Goal: Task Accomplishment & Management: Use online tool/utility

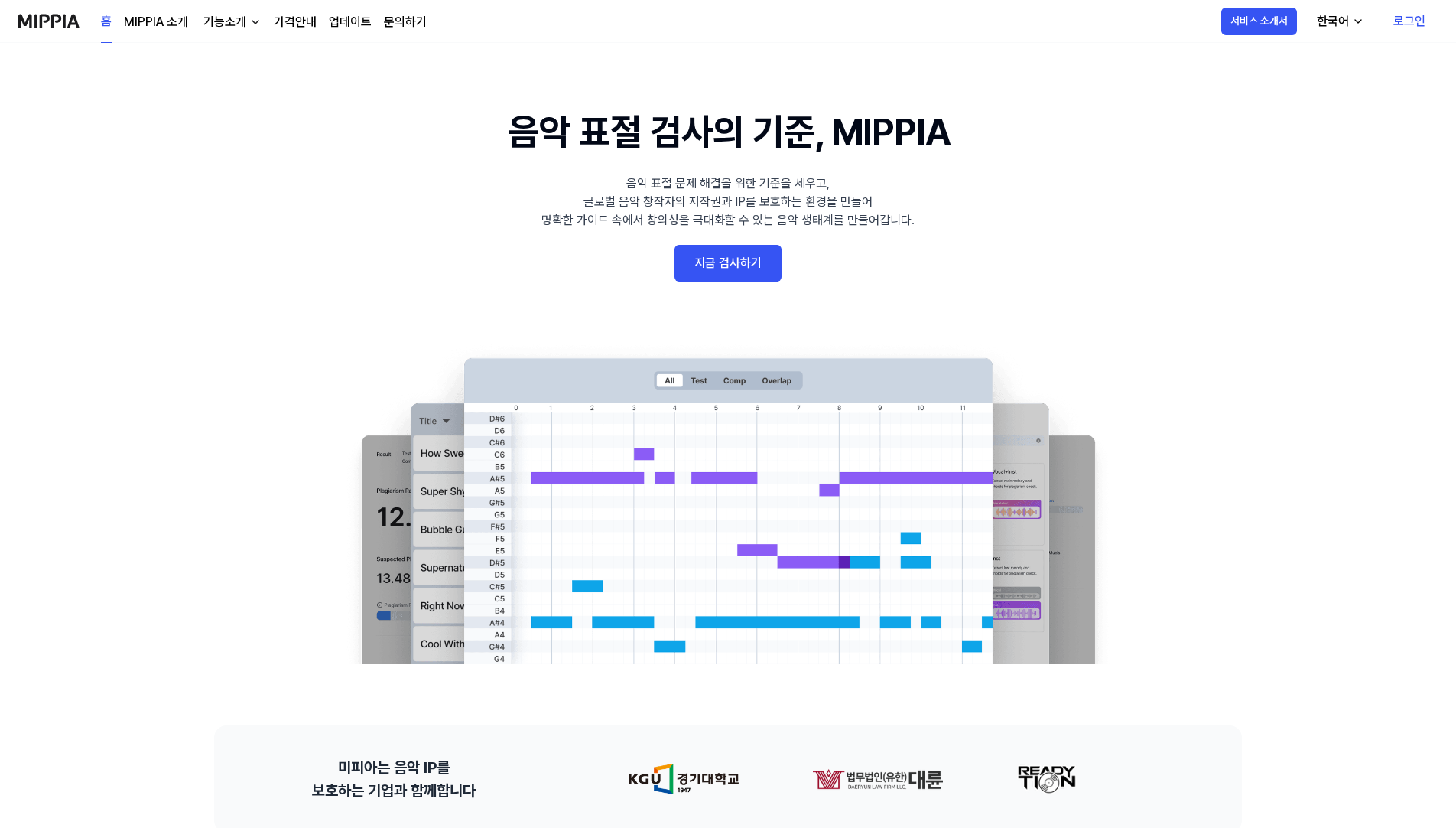
click at [303, 9] on div "홈 MIPPIA 소개 기능소개 가격안내 업데이트 문의하기" at bounding box center [263, 21] width 326 height 42
click at [295, 22] on link "가격안내" at bounding box center [295, 22] width 43 height 19
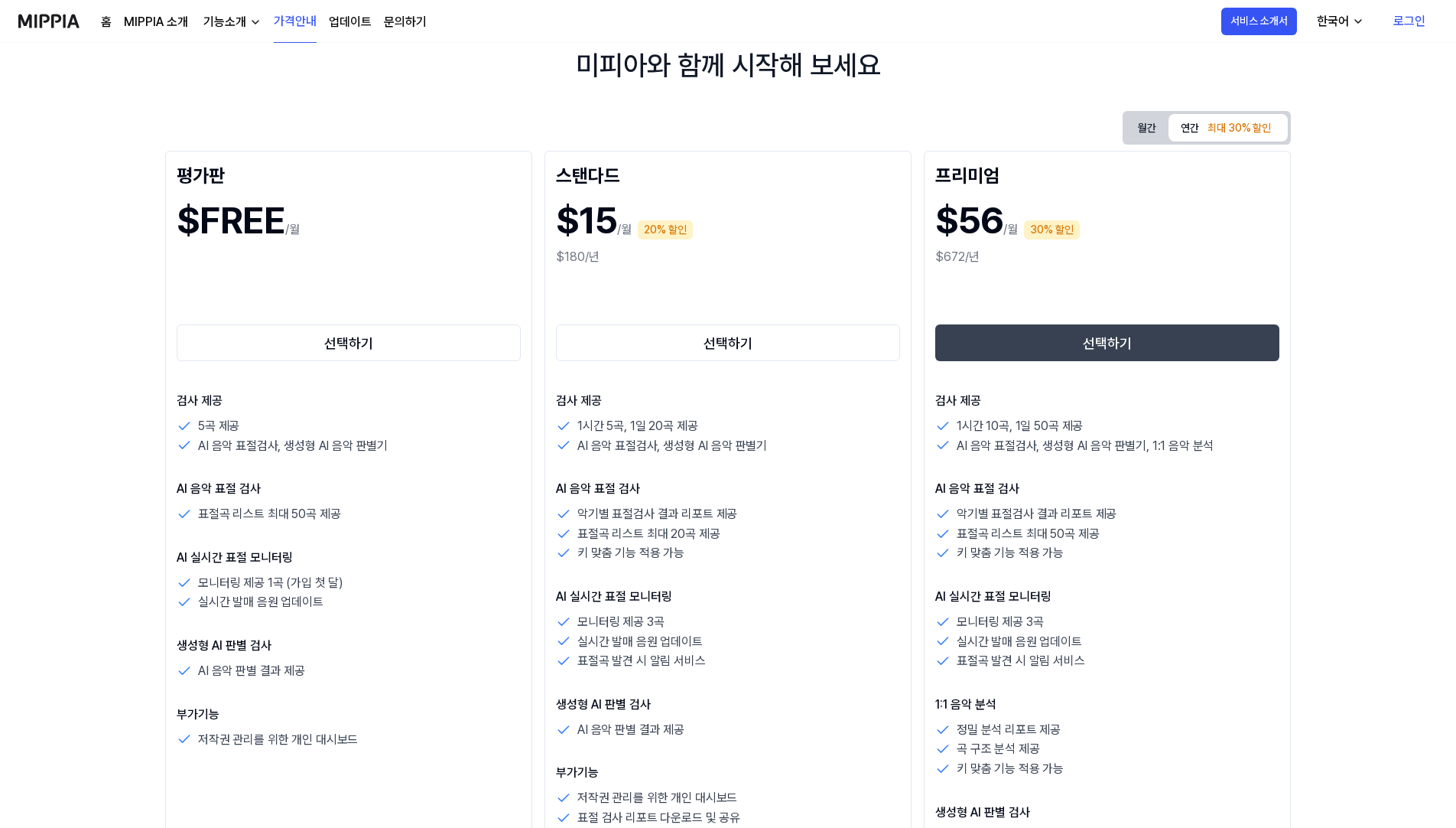
scroll to position [77, 0]
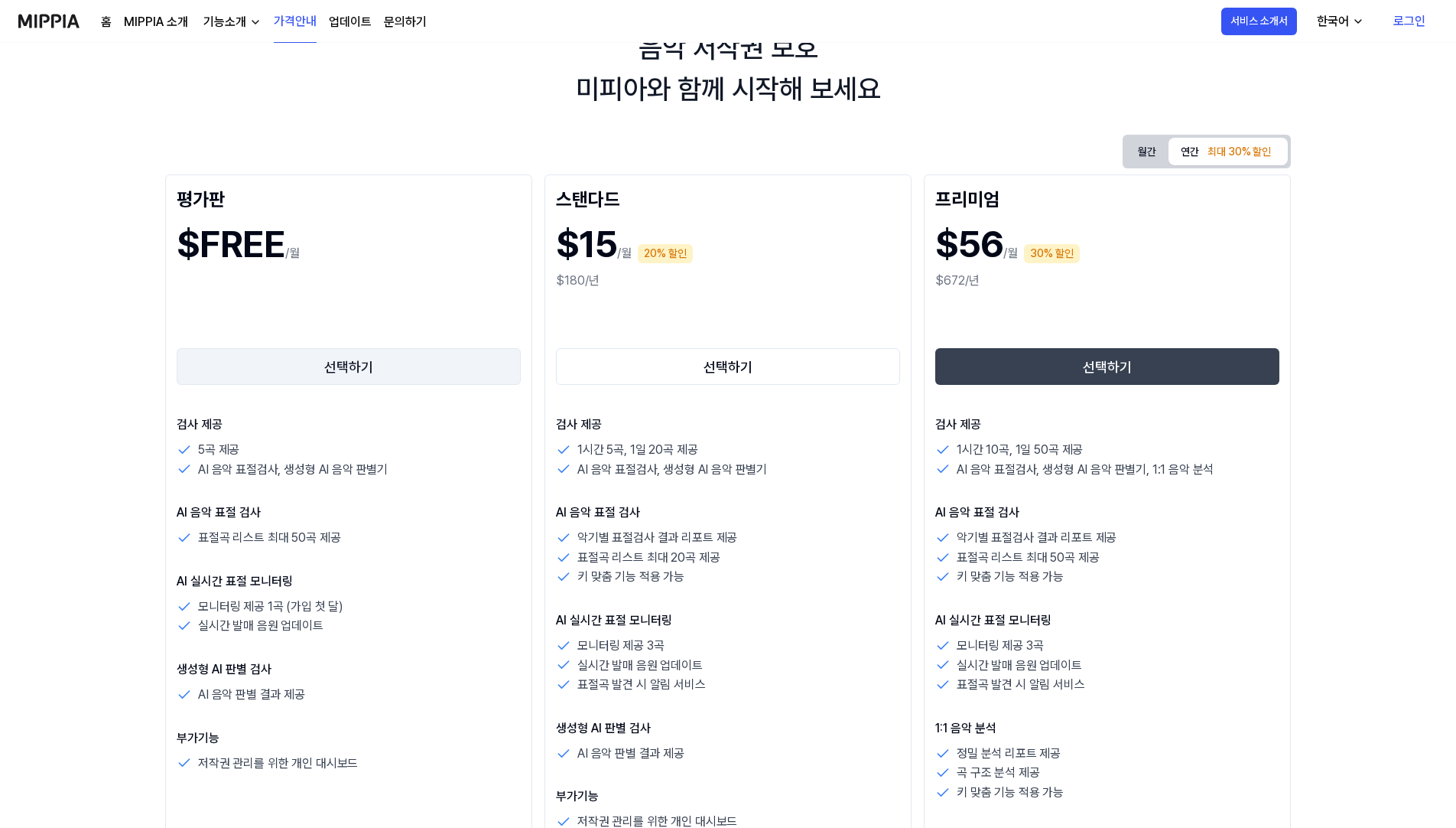
click at [309, 367] on button "선택하기" at bounding box center [348, 367] width 344 height 37
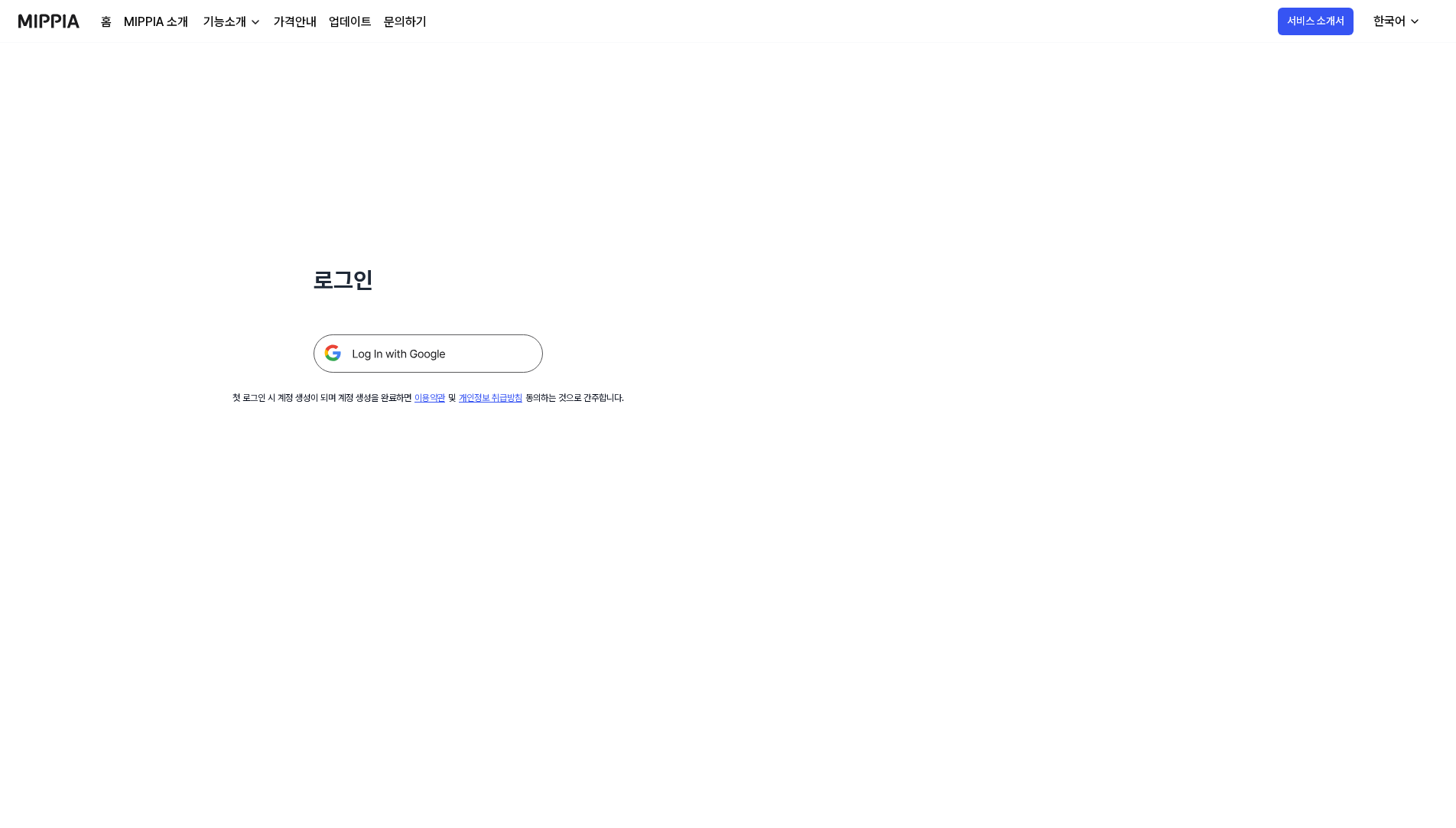
click at [418, 360] on img at bounding box center [428, 353] width 230 height 38
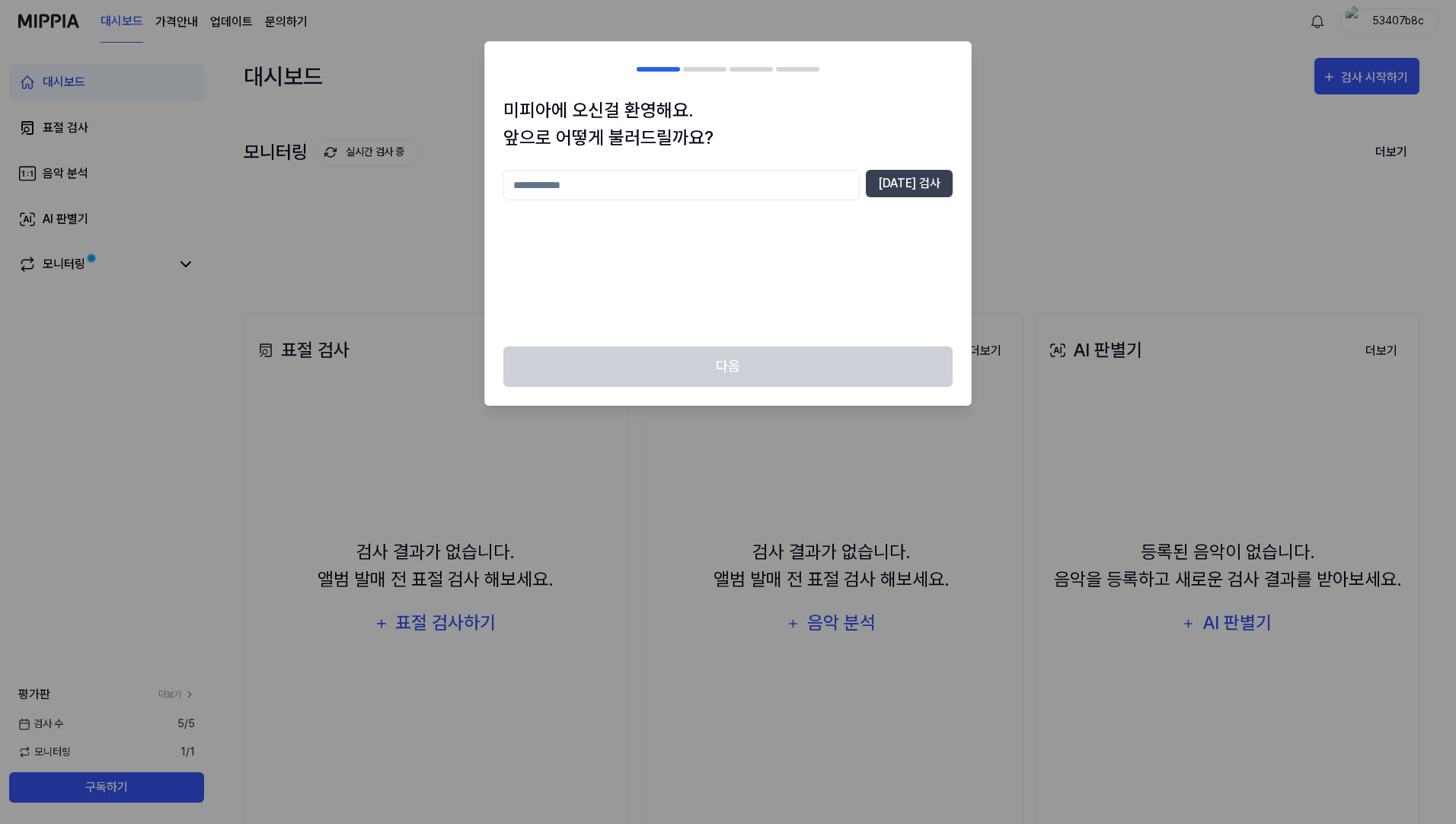
click at [725, 191] on input "text" at bounding box center [681, 185] width 356 height 30
type input "********"
click at [949, 179] on button "[DATE] 검사" at bounding box center [909, 184] width 87 height 27
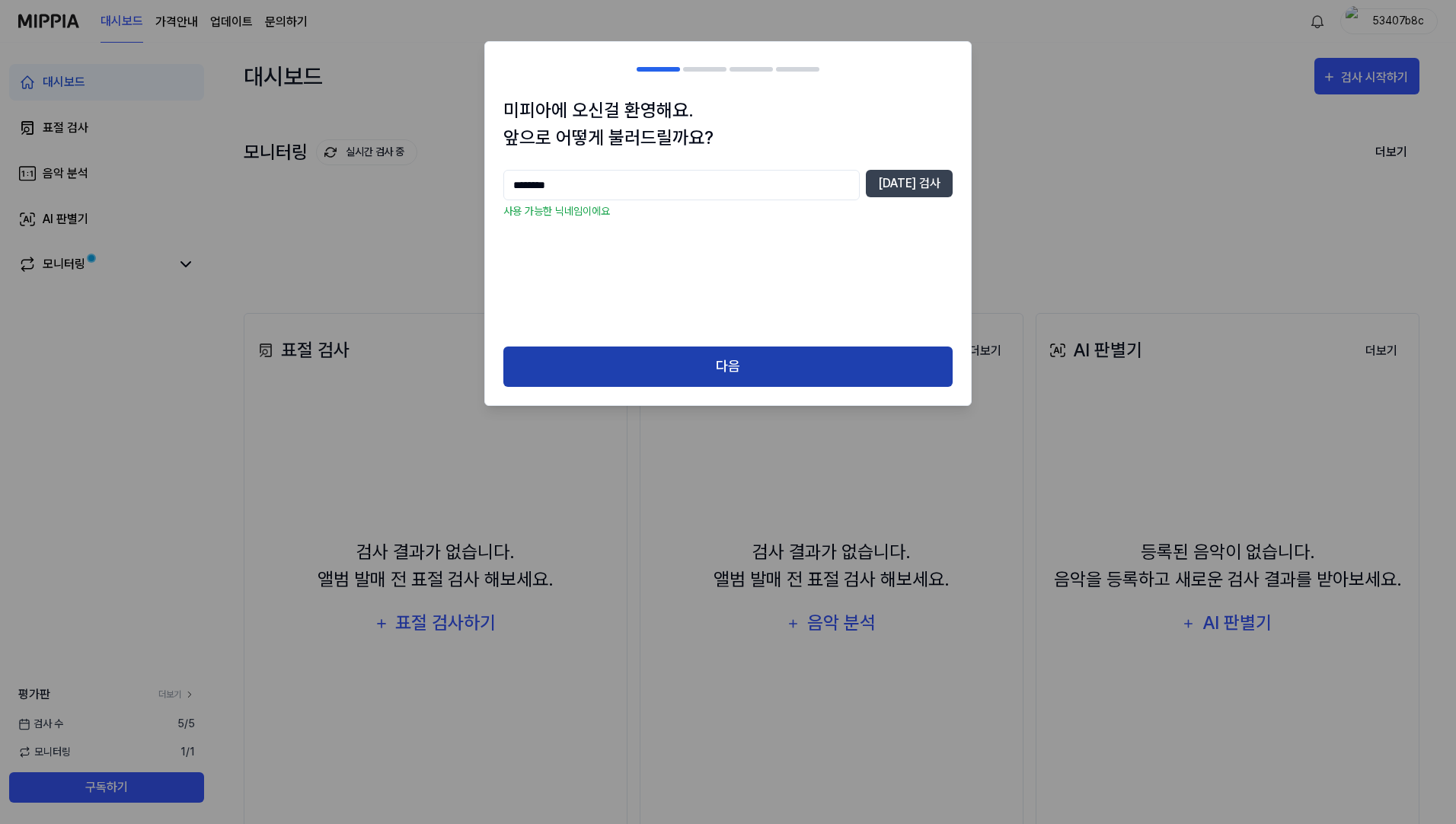
click at [757, 366] on button "다음" at bounding box center [728, 367] width 449 height 40
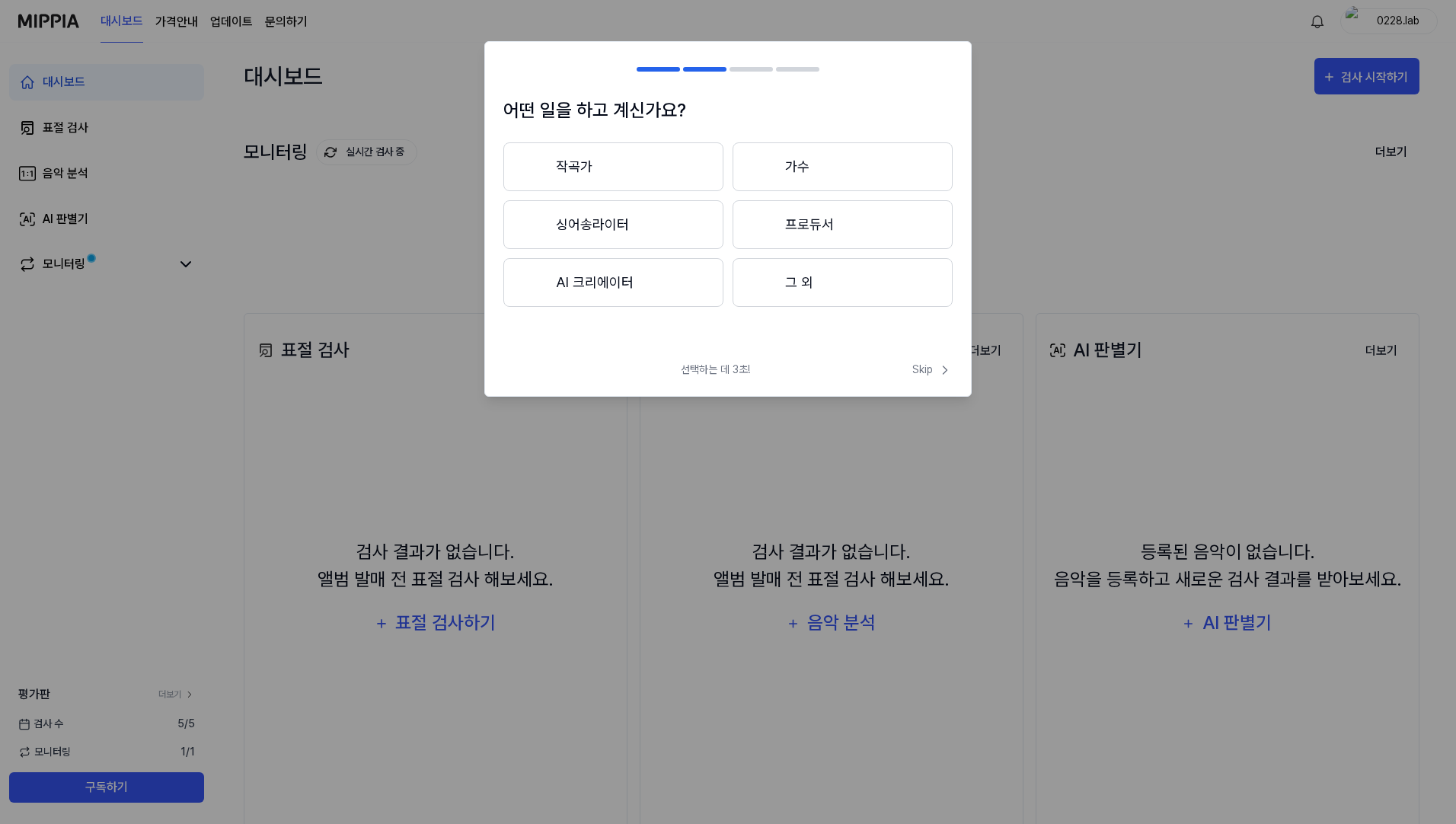
click at [600, 288] on button "AI 크리에이터" at bounding box center [613, 282] width 220 height 49
click at [637, 228] on button "3년 이하" at bounding box center [613, 225] width 220 height 49
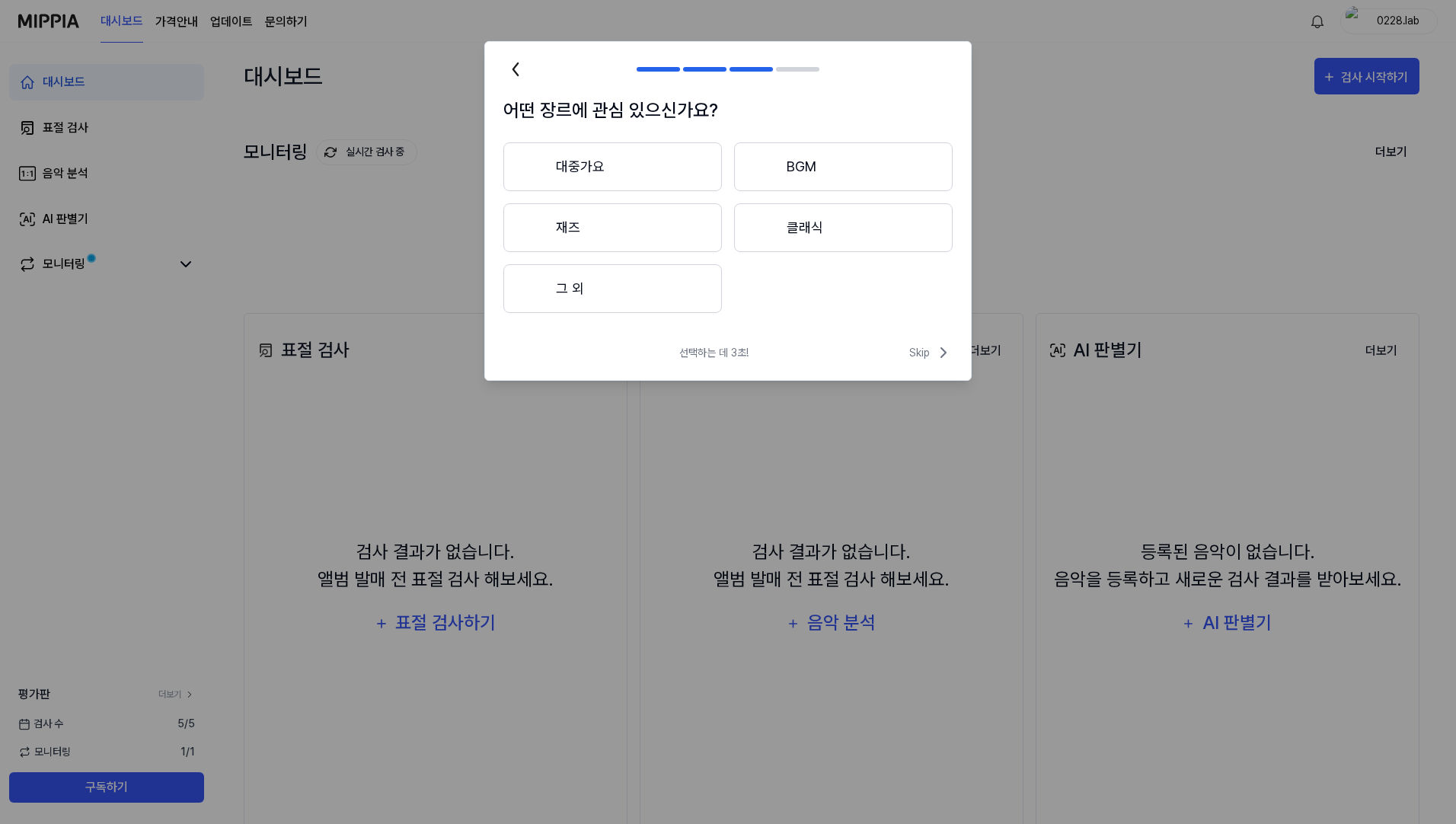
click at [680, 293] on button "그 외" at bounding box center [612, 288] width 218 height 49
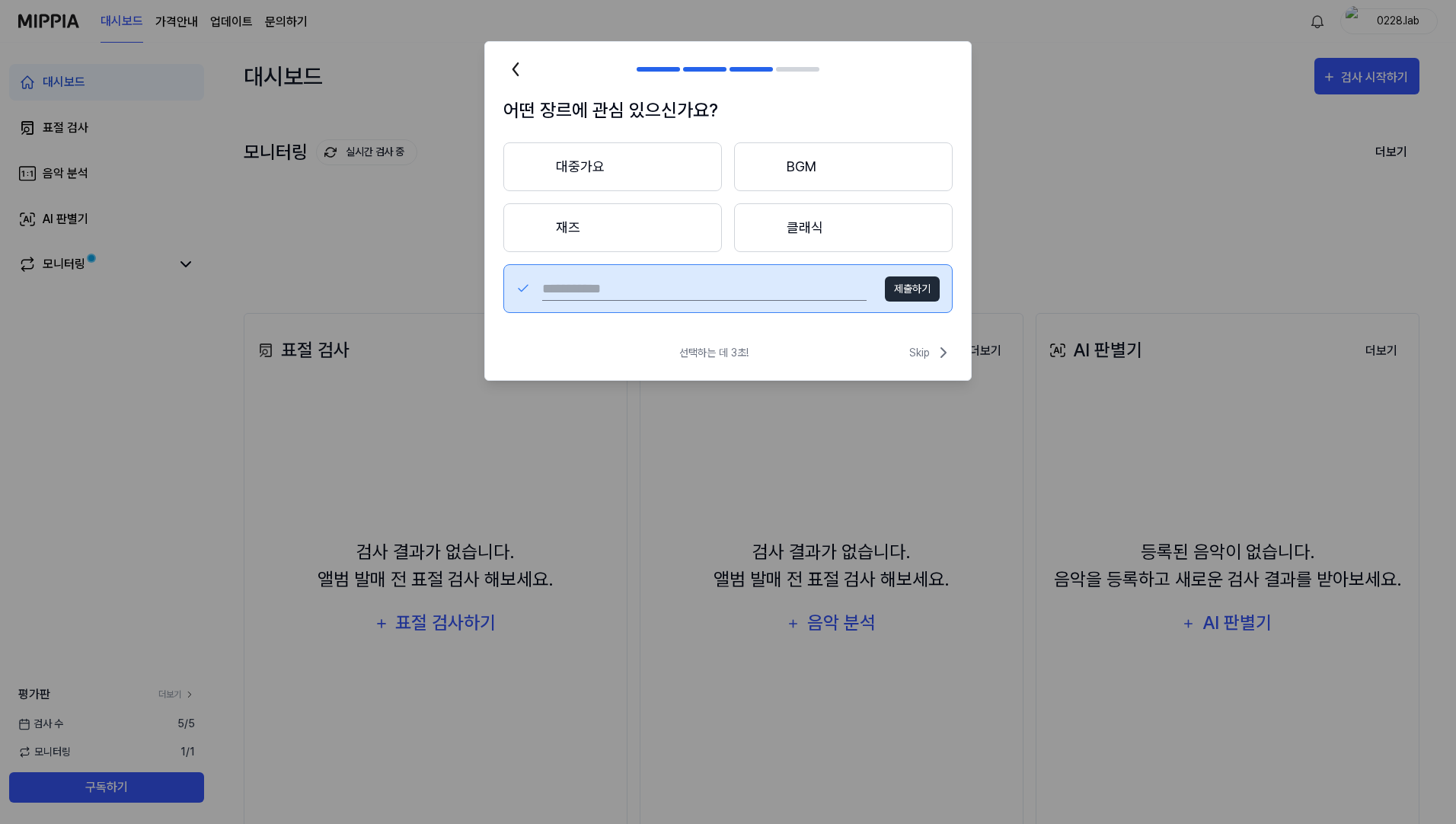
click at [825, 287] on input "text" at bounding box center [704, 289] width 324 height 24
type input "*"
type input "*****"
click at [899, 286] on button "제출하기" at bounding box center [912, 289] width 55 height 25
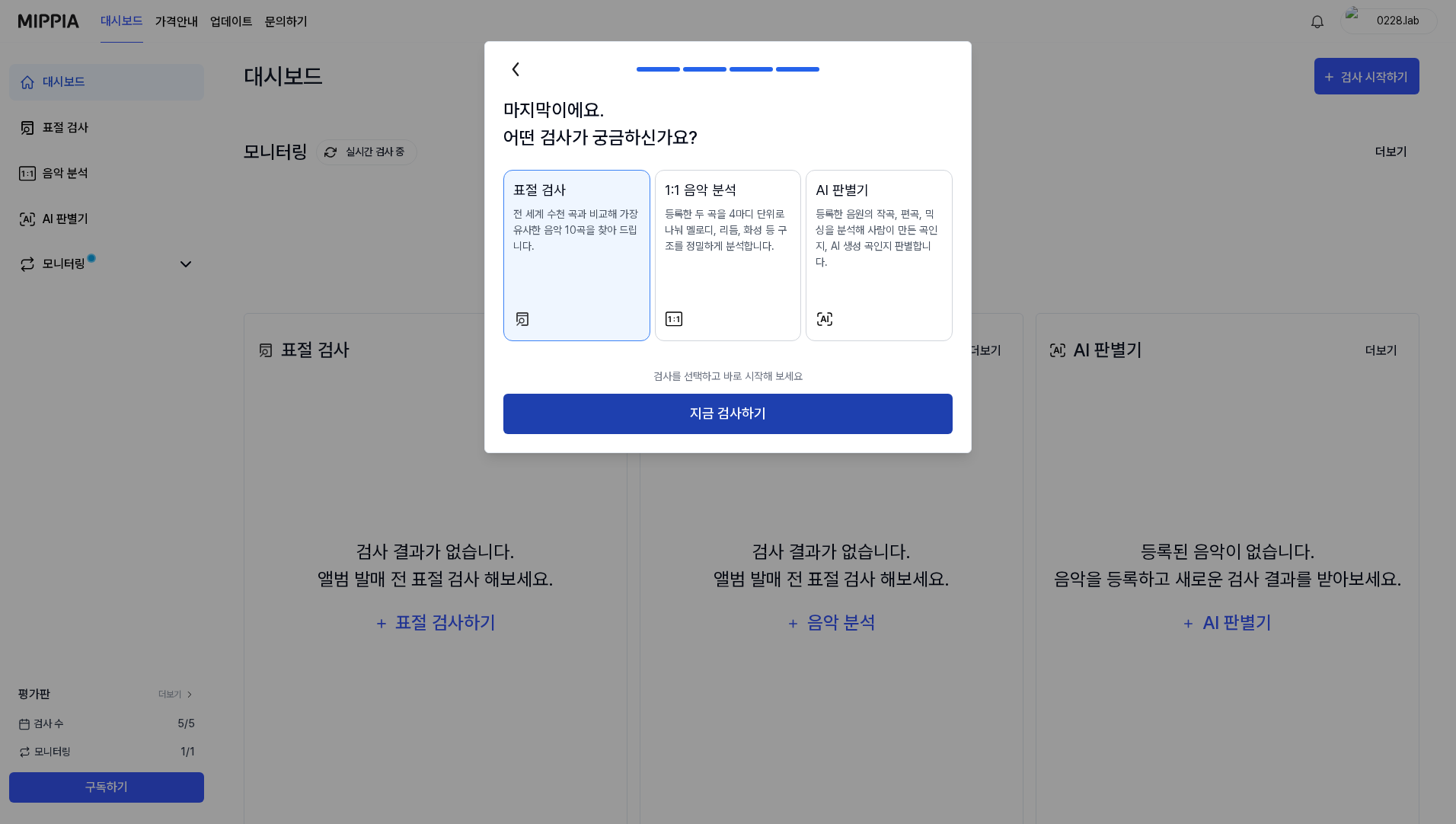
click at [770, 412] on button "지금 검사하기" at bounding box center [728, 414] width 449 height 40
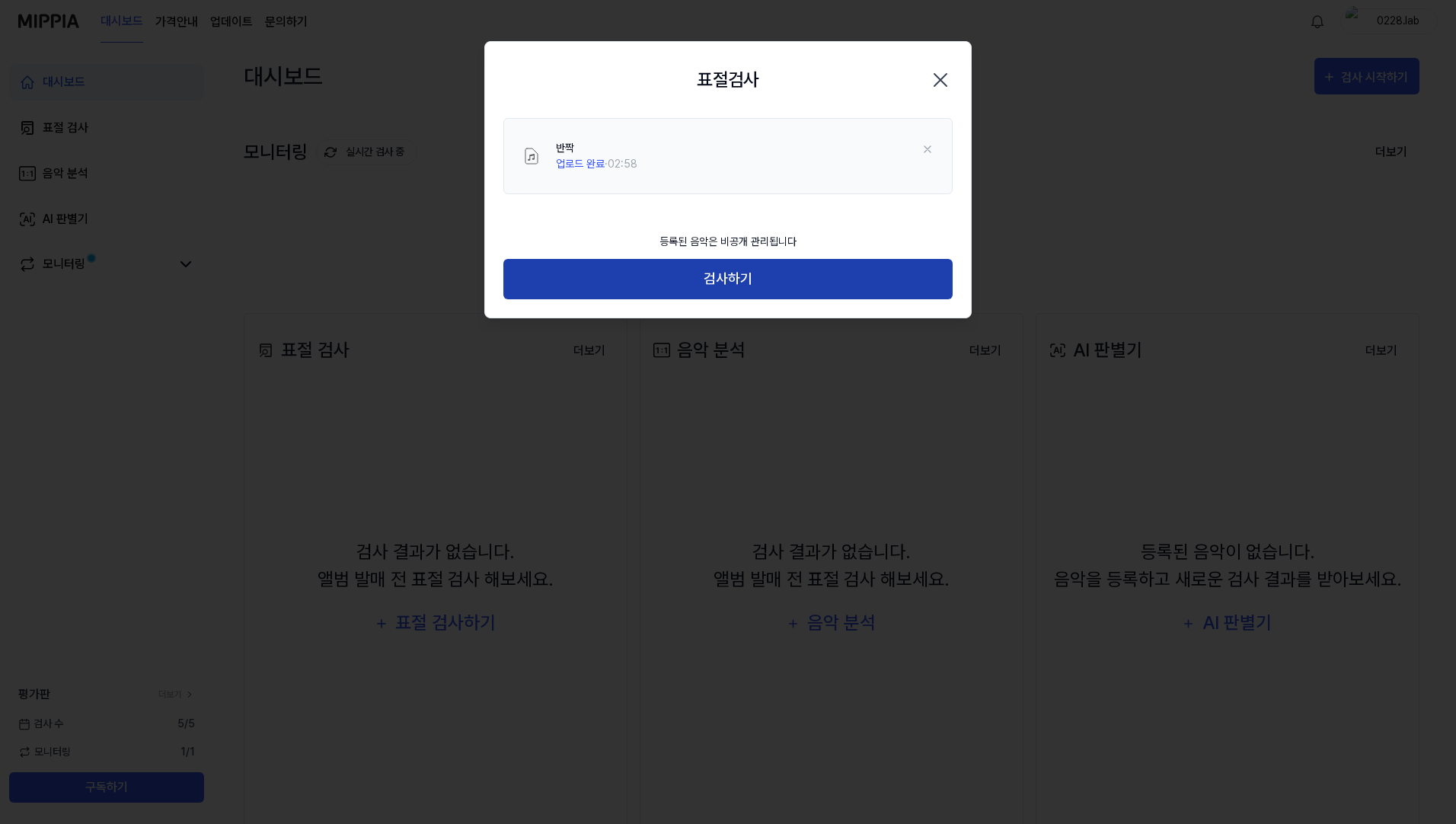
click at [874, 286] on button "검사하기" at bounding box center [728, 279] width 449 height 40
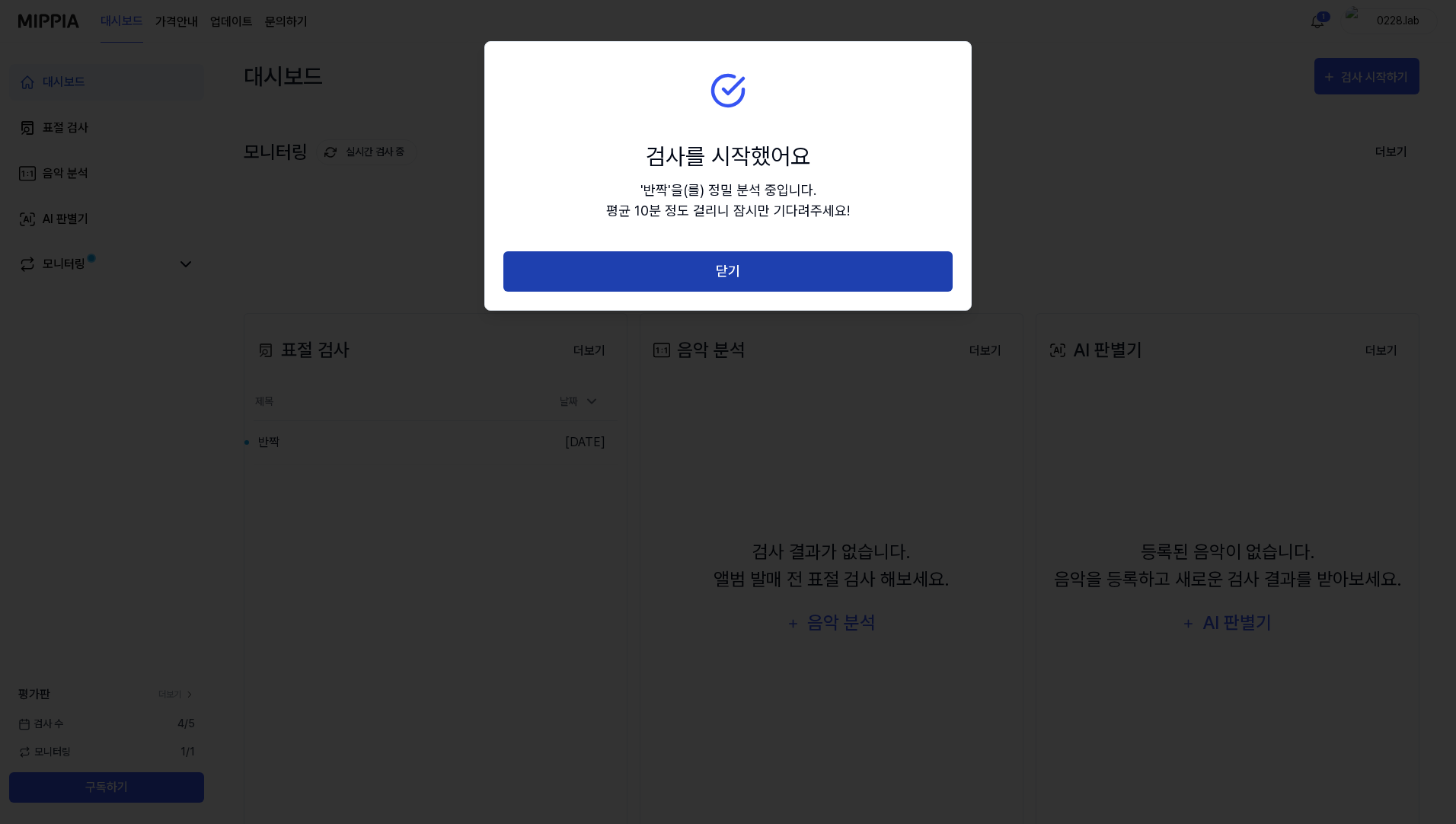
click at [781, 279] on button "닫기" at bounding box center [728, 271] width 449 height 40
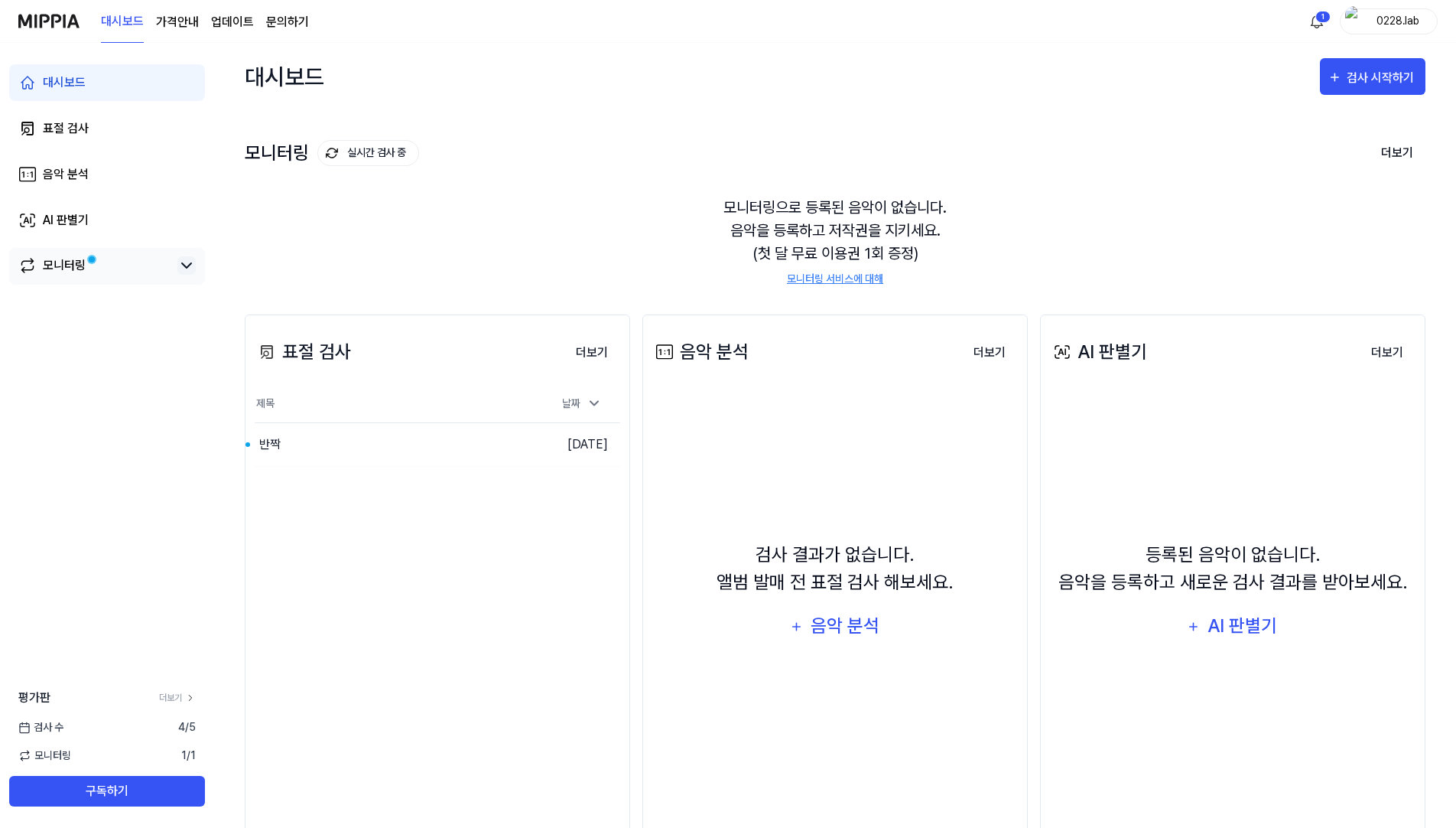
click at [190, 269] on icon at bounding box center [186, 265] width 19 height 19
click at [195, 256] on div "모니터링" at bounding box center [106, 265] width 196 height 35
click at [383, 439] on div "반짝" at bounding box center [360, 444] width 212 height 43
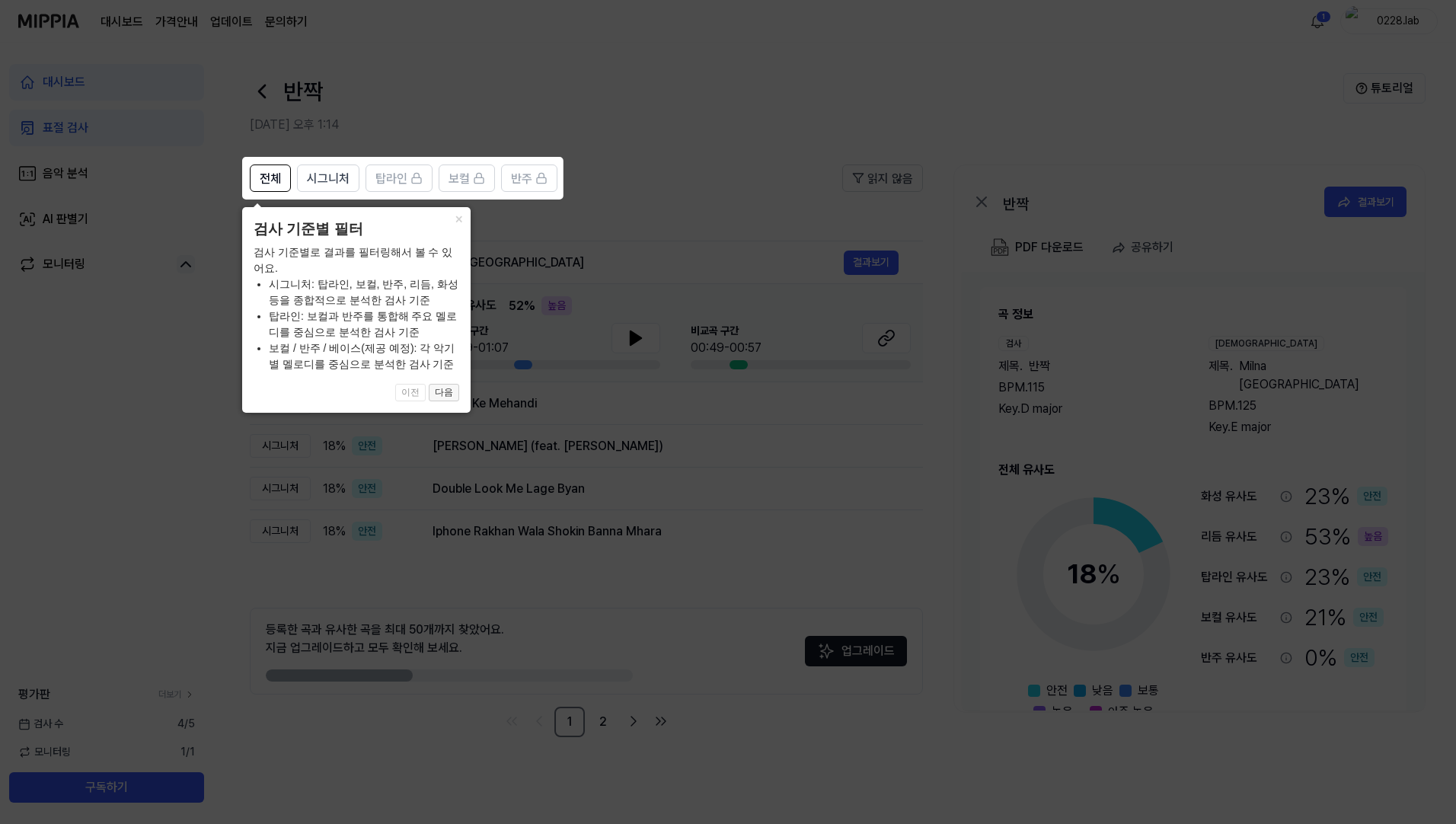
click at [451, 388] on button "다음" at bounding box center [444, 392] width 30 height 18
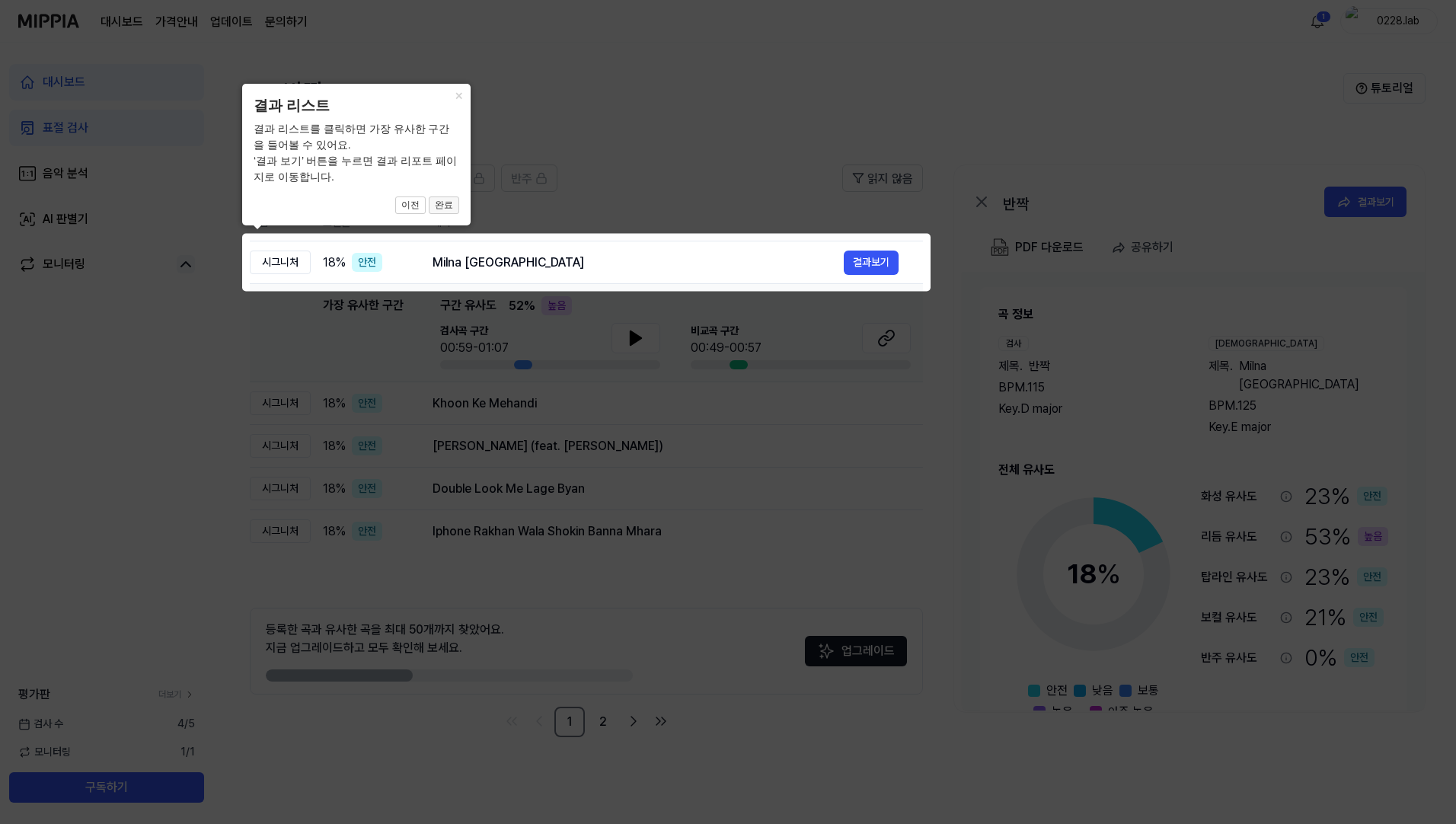
click at [451, 207] on button "완료" at bounding box center [444, 205] width 30 height 18
